Goal: Navigation & Orientation: Understand site structure

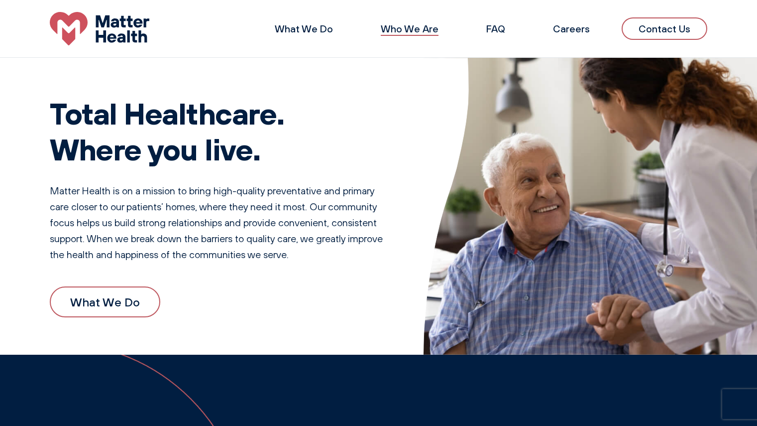
click at [419, 28] on link "Who We Are" at bounding box center [410, 28] width 58 height 12
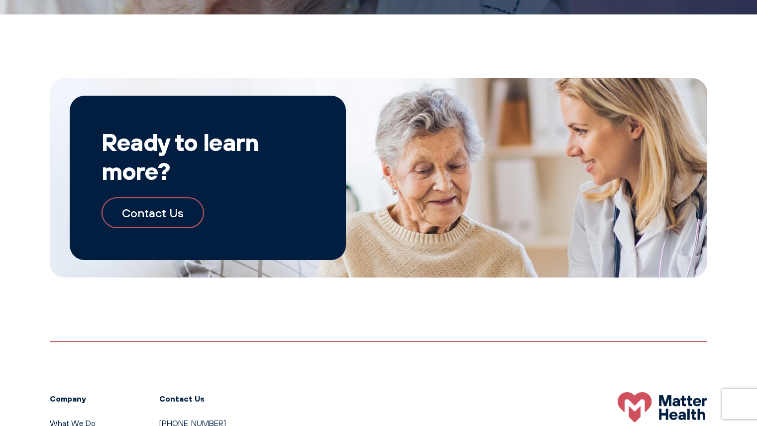
scroll to position [1066, 0]
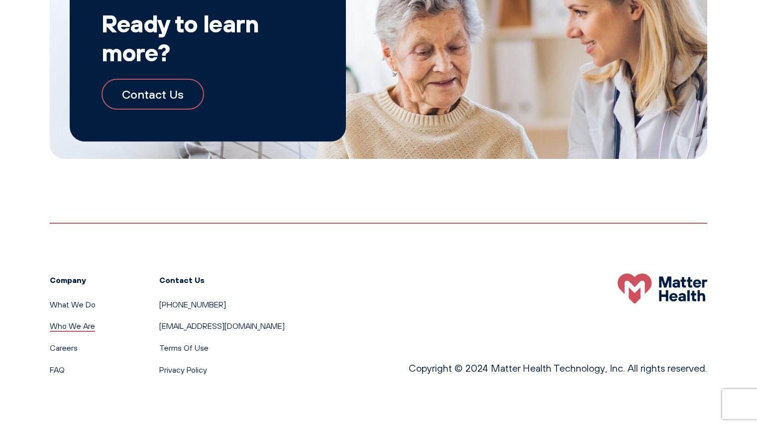
click at [78, 327] on link "Who We Are" at bounding box center [72, 326] width 45 height 10
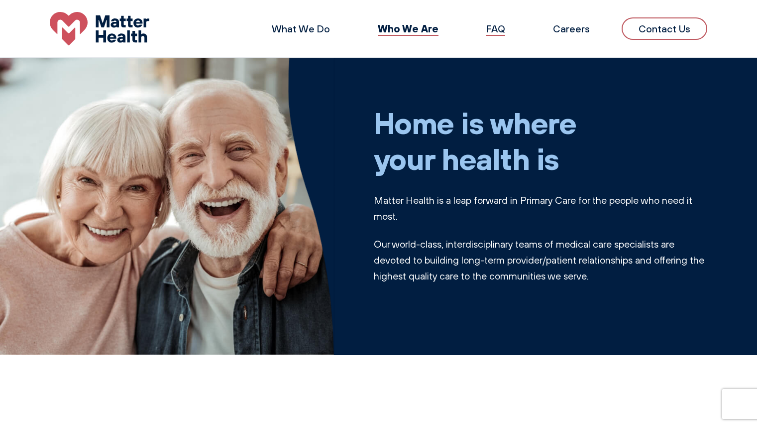
click at [500, 28] on link "FAQ" at bounding box center [495, 28] width 19 height 12
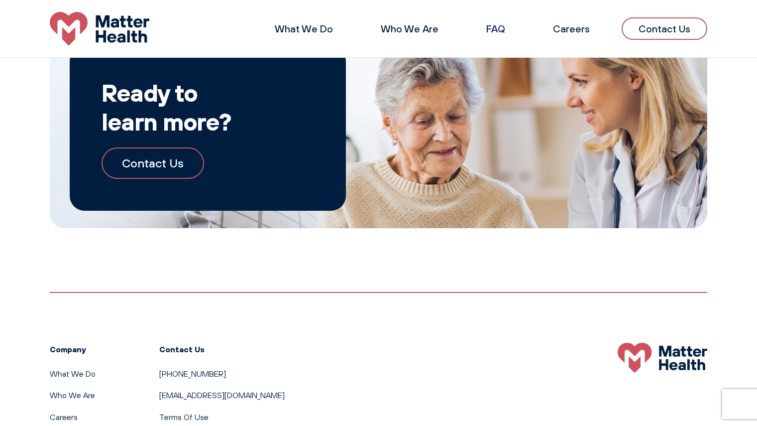
scroll to position [1680, 0]
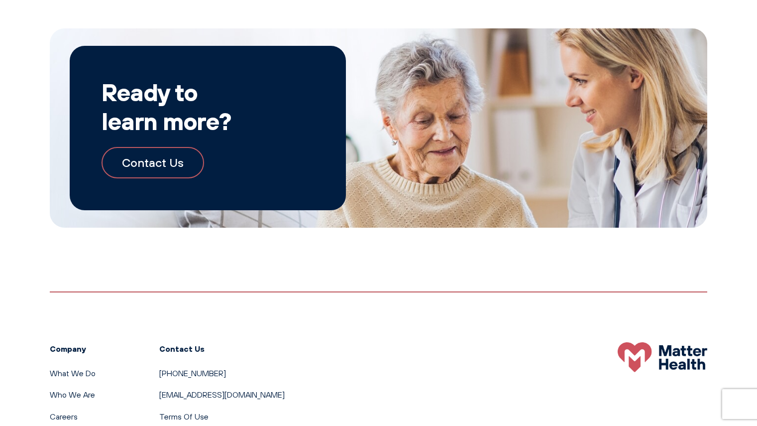
click at [166, 166] on link "Contact Us" at bounding box center [153, 162] width 103 height 31
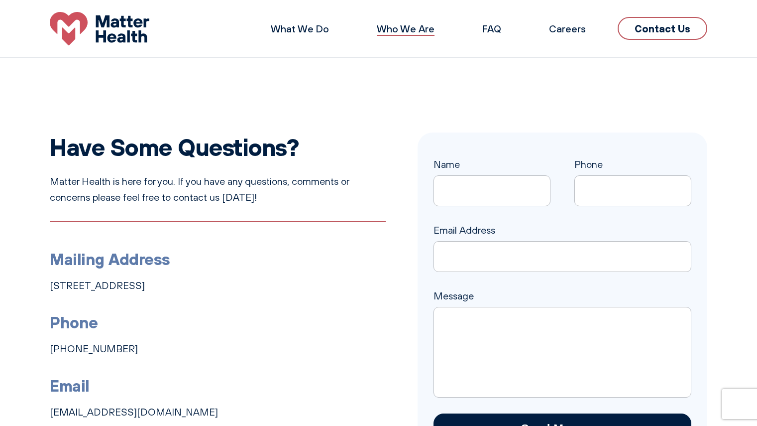
click at [403, 28] on link "Who We Are" at bounding box center [406, 28] width 58 height 12
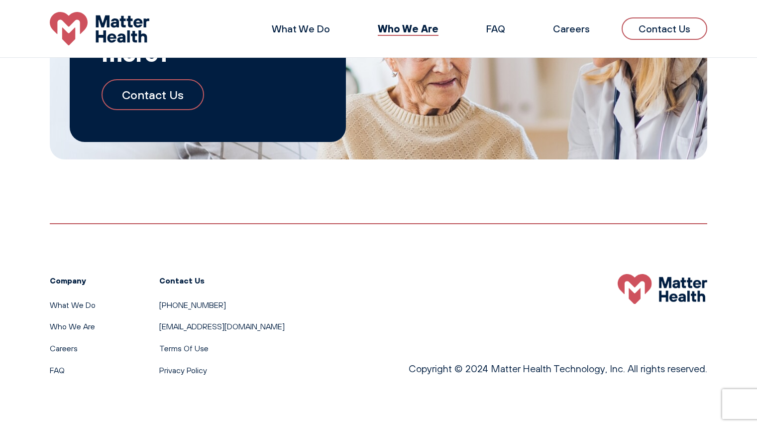
scroll to position [1065, 0]
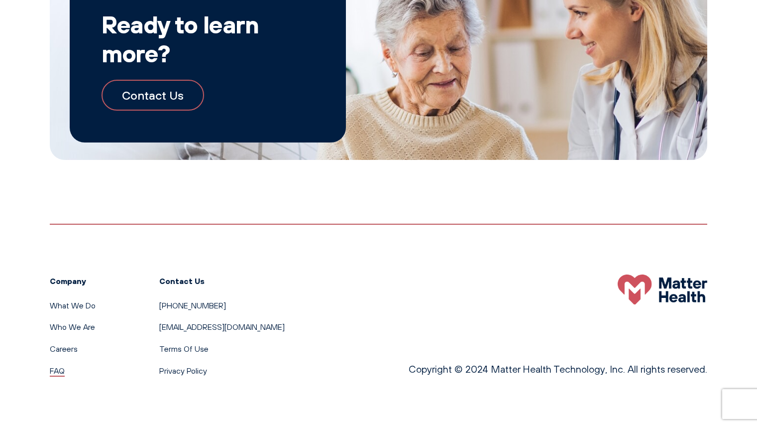
click at [57, 370] on link "FAQ" at bounding box center [57, 370] width 15 height 10
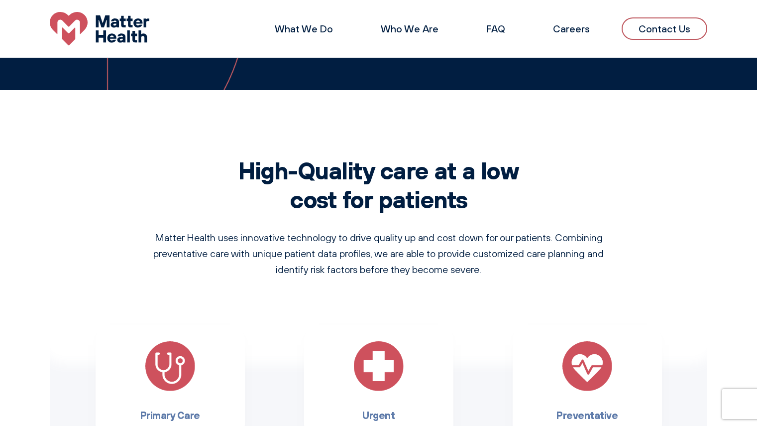
scroll to position [514, 0]
